Goal: Check status

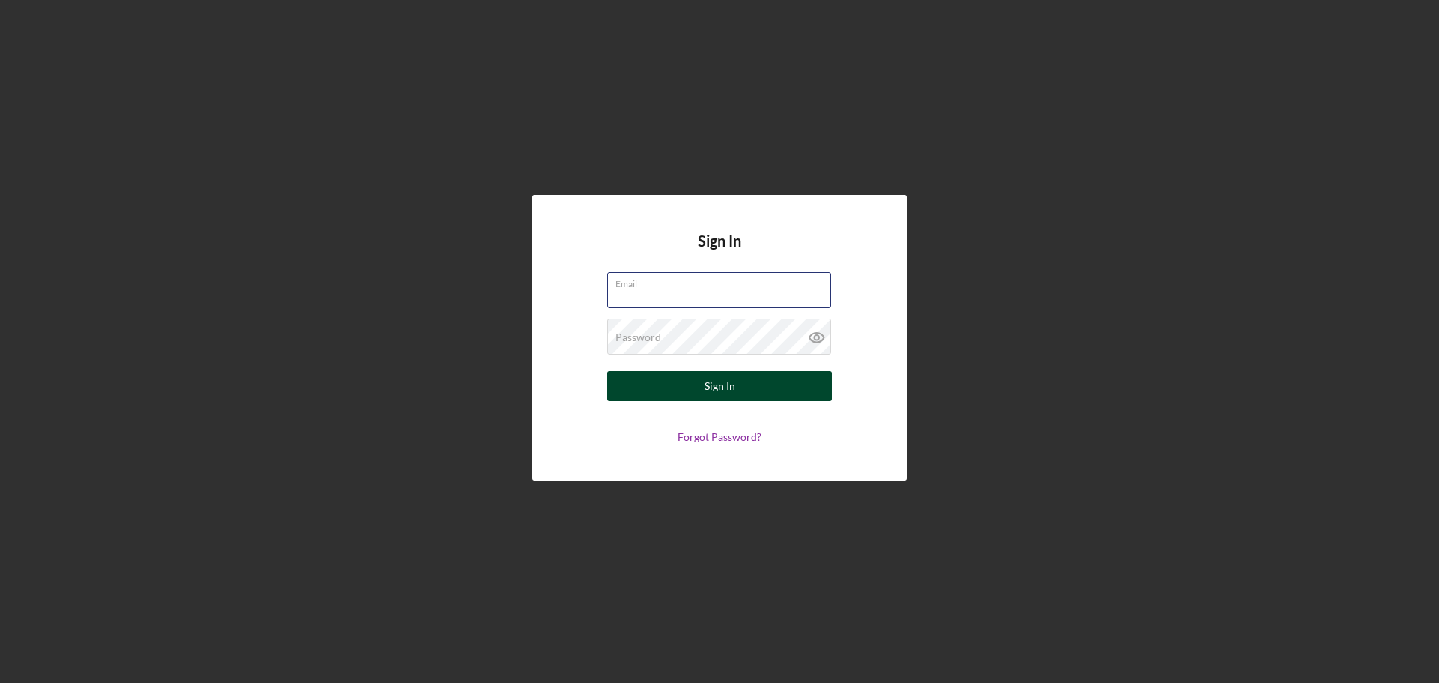
type input "[PERSON_NAME][EMAIL_ADDRESS][DOMAIN_NAME]"
click at [726, 387] on div "Sign In" at bounding box center [720, 386] width 31 height 30
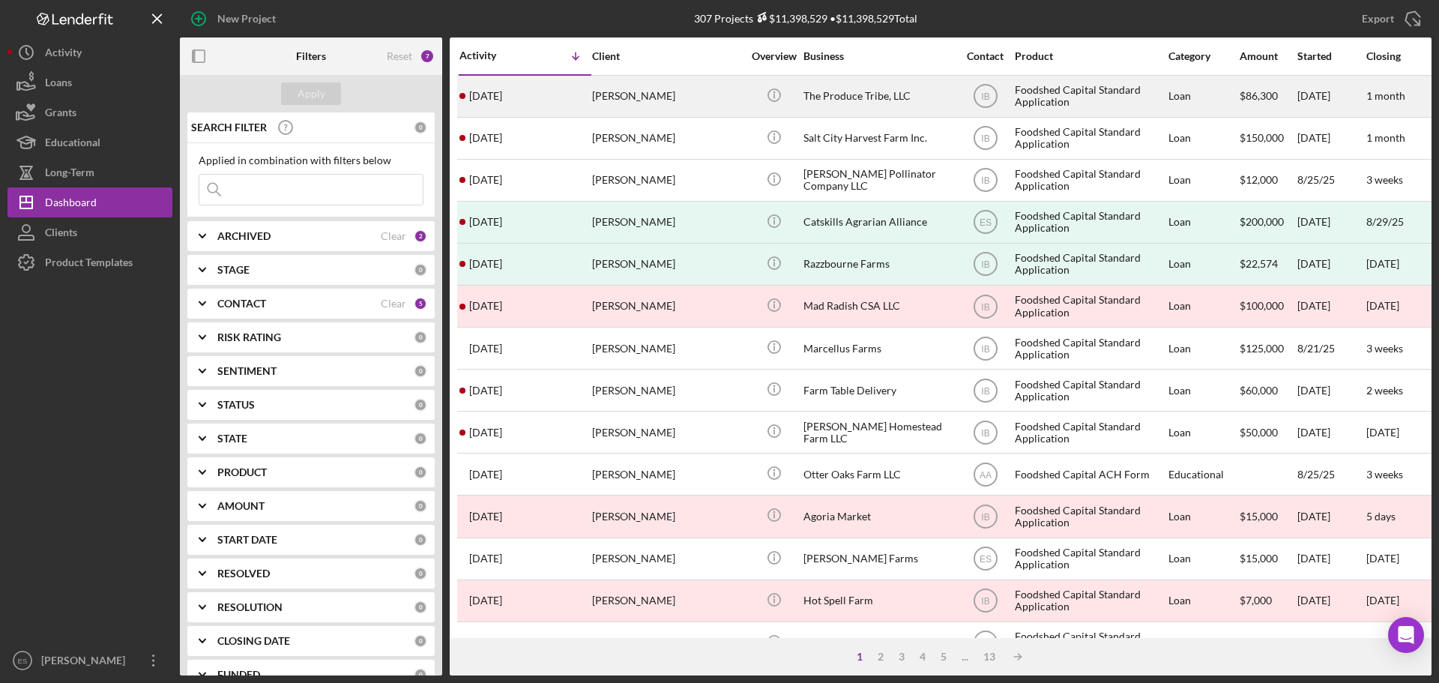
click at [728, 102] on div "[PERSON_NAME]" at bounding box center [667, 96] width 150 height 40
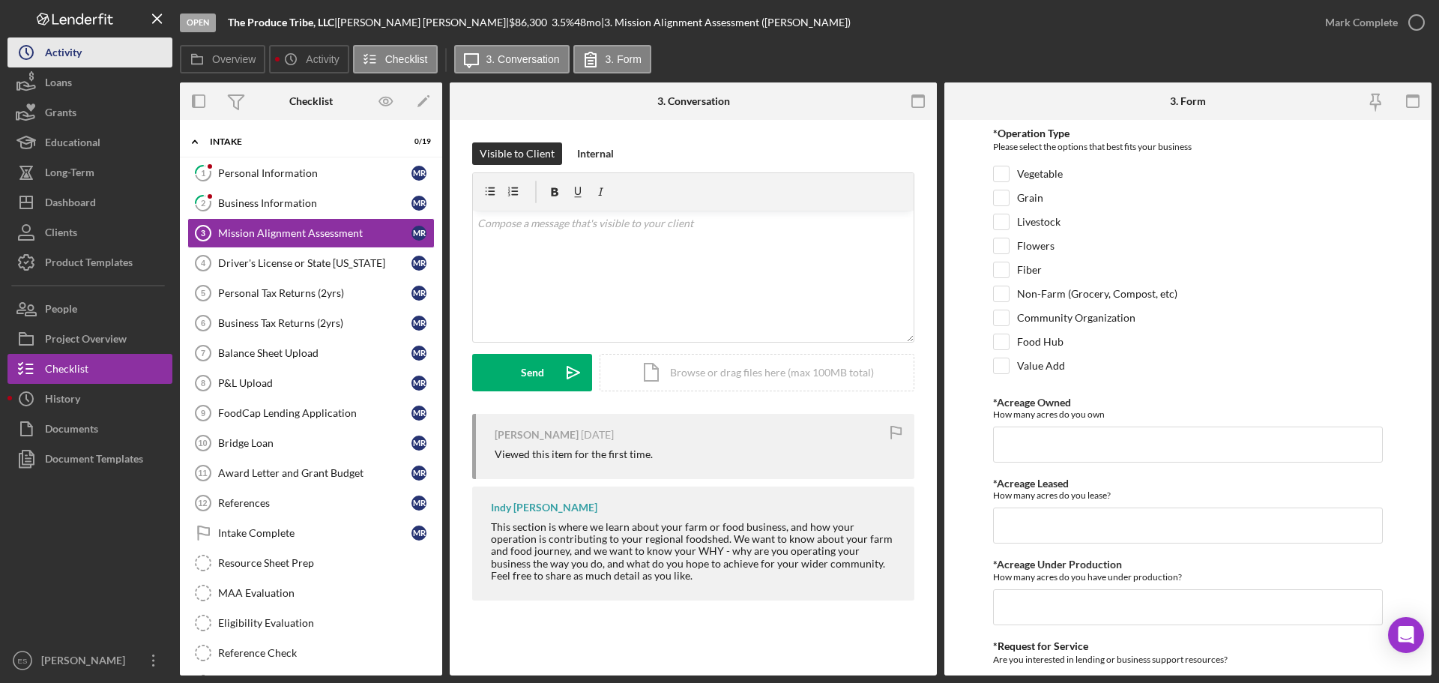
click at [90, 44] on button "Icon/History Activity" at bounding box center [89, 52] width 165 height 30
